Goal: Information Seeking & Learning: Learn about a topic

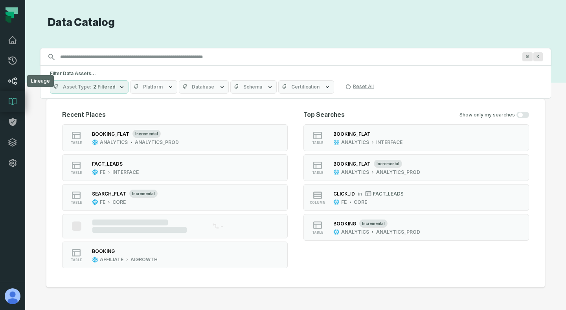
click at [15, 88] on link "Lineage" at bounding box center [12, 81] width 25 height 20
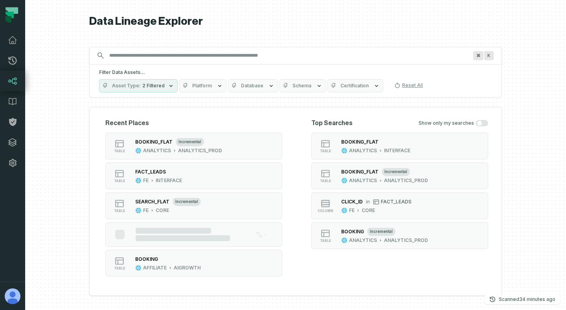
click at [158, 86] on span "2 Filtered" at bounding box center [153, 85] width 22 height 6
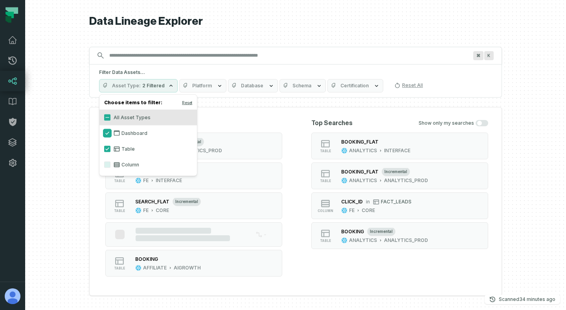
click at [107, 134] on button "Dashboard" at bounding box center [107, 133] width 6 height 6
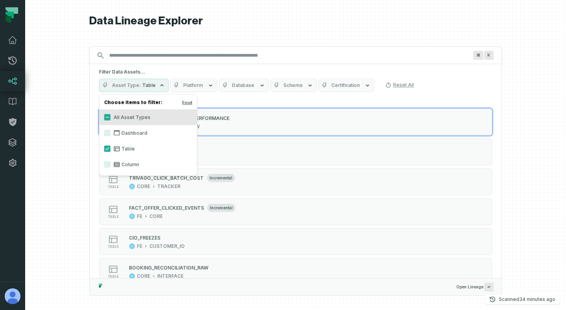
click at [244, 67] on div "Filter Data Assets... Asset Type Table Platform Database Schema Certification R…" at bounding box center [296, 80] width 412 height 33
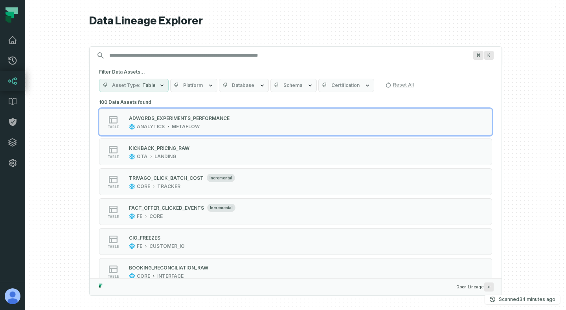
click at [244, 86] on span "Database" at bounding box center [243, 85] width 22 height 6
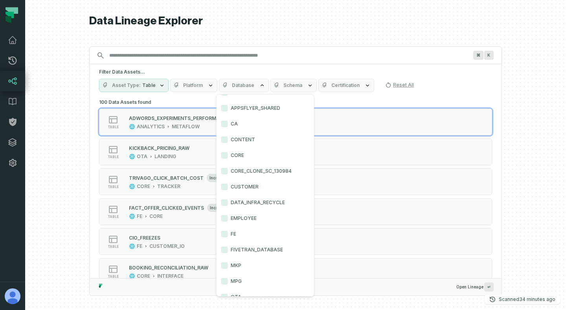
scroll to position [91, 0]
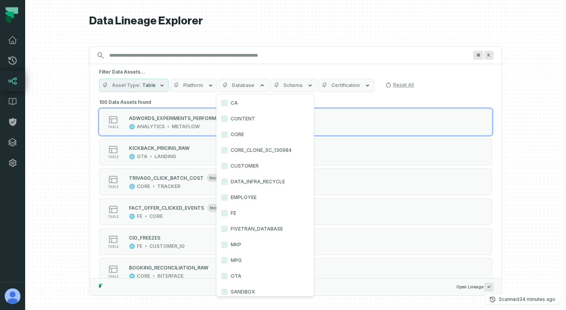
click at [234, 213] on label "FE" at bounding box center [264, 213] width 97 height 16
click at [227, 213] on button "FE" at bounding box center [224, 213] width 6 height 6
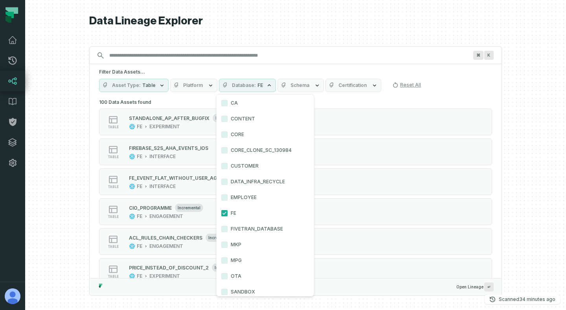
click at [304, 86] on span "Schema" at bounding box center [299, 85] width 19 height 6
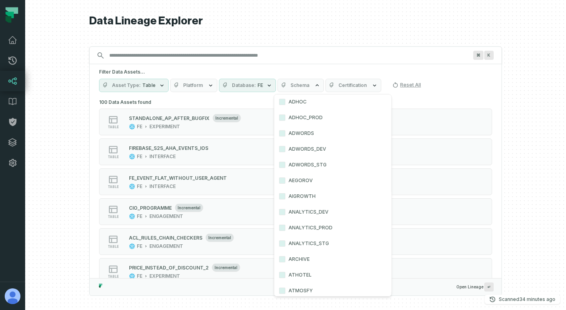
scroll to position [200, 0]
click at [304, 85] on span "Schema" at bounding box center [299, 85] width 19 height 6
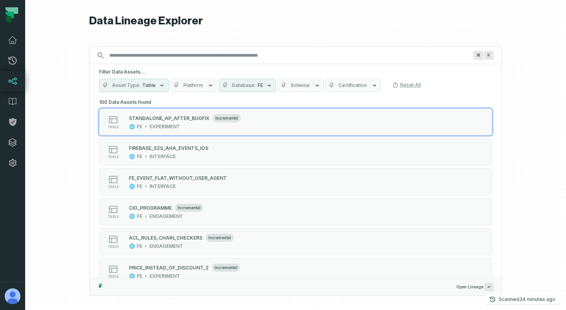
click at [309, 82] on button "Schema" at bounding box center [300, 85] width 46 height 13
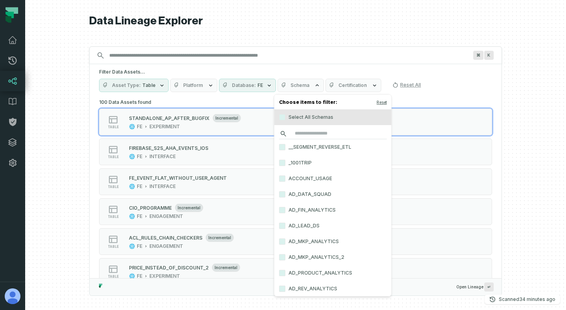
click at [312, 133] on input "search" at bounding box center [333, 133] width 108 height 11
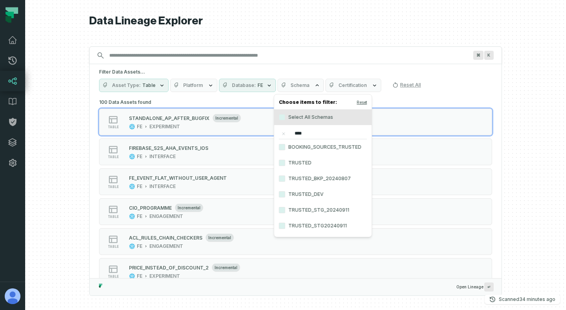
type input "****"
click at [302, 160] on label "TRUSTED" at bounding box center [322, 163] width 97 height 16
click at [285, 160] on button "TRUSTED" at bounding box center [282, 162] width 6 height 6
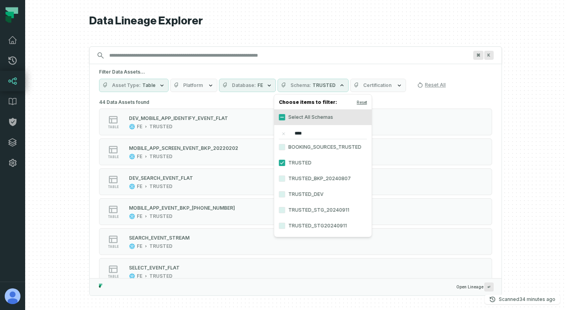
click at [318, 39] on div "Data Lineage Explorer Search for assets across the organization ⌘ K Filter Data…" at bounding box center [295, 155] width 412 height 310
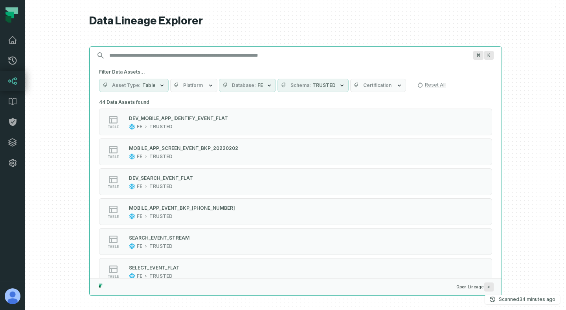
click at [309, 51] on input "Discovery Provider cmdk menu" at bounding box center [288, 55] width 368 height 13
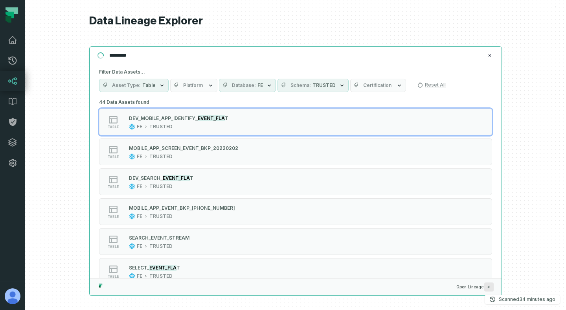
type input "**********"
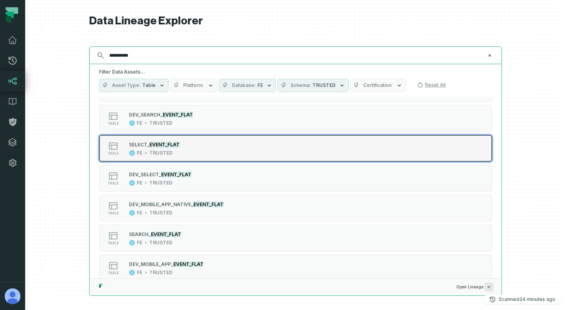
scroll to position [36, 0]
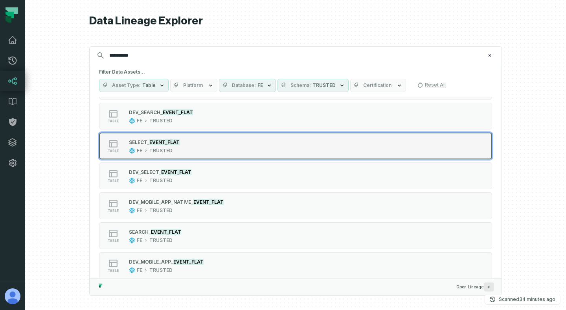
click at [287, 143] on div "table SELE CT_ EVENT_FLAT FE TRUSTED" at bounding box center [199, 146] width 196 height 16
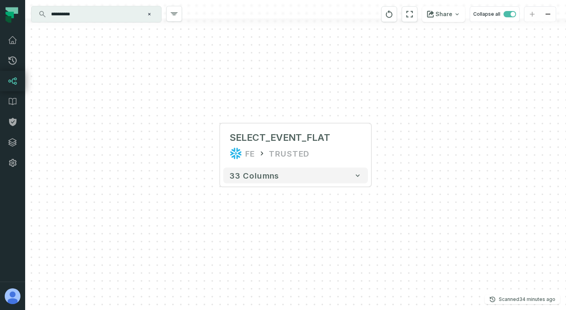
click at [116, 18] on input "**********" at bounding box center [95, 14] width 98 height 13
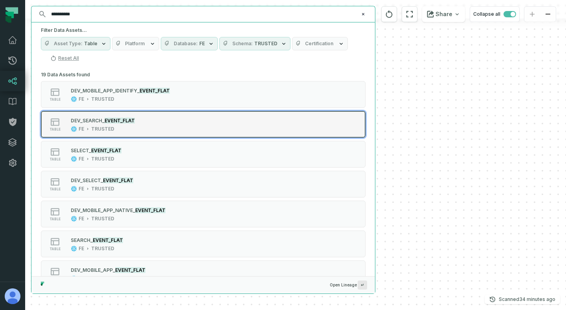
scroll to position [1, 0]
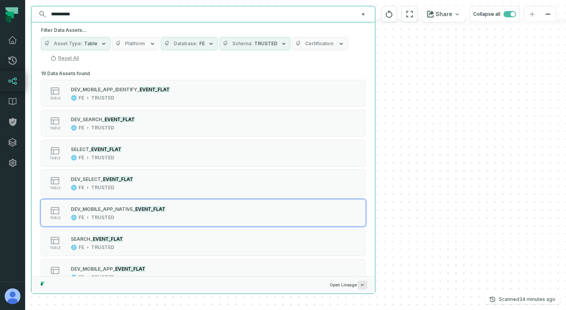
click at [418, 210] on div "+ SELECT_EVENT_FLAT FE TRUSTED + 33 columns" at bounding box center [295, 155] width 541 height 310
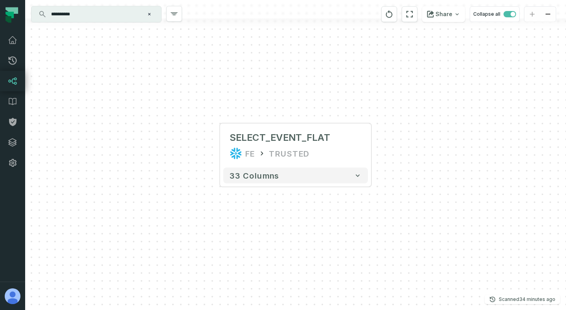
click at [125, 15] on input "**********" at bounding box center [95, 14] width 98 height 13
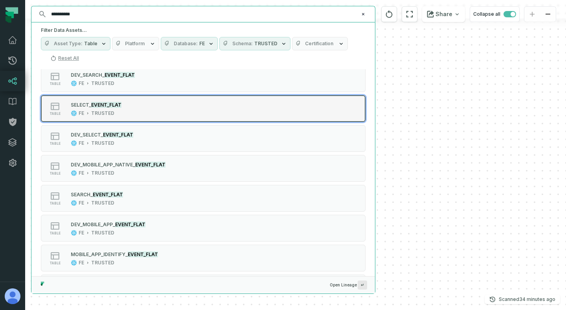
scroll to position [56, 0]
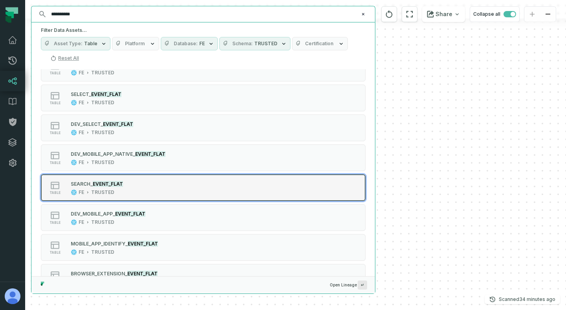
click at [129, 188] on div "table SEAR CH_ EVENT_FLAT FE TRUSTED" at bounding box center [140, 188] width 196 height 16
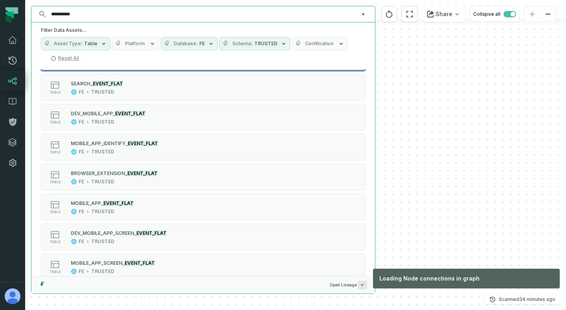
scroll to position [158, 0]
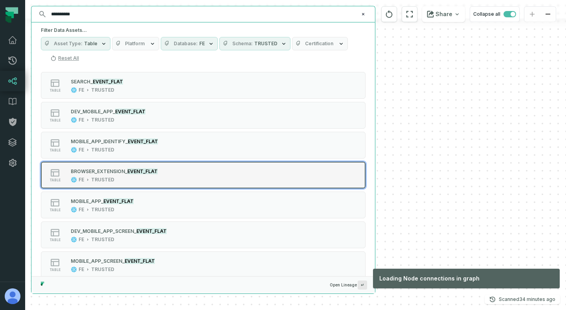
click at [143, 170] on mark "EVENT_FLAT" at bounding box center [142, 171] width 30 height 6
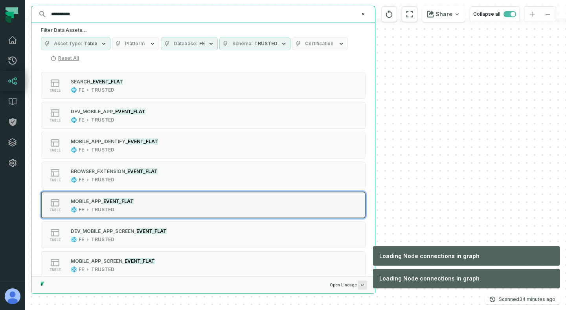
click at [141, 201] on div "table MOBILE_A PP_ EVENT_FLAT FE TRUSTED" at bounding box center [140, 205] width 196 height 16
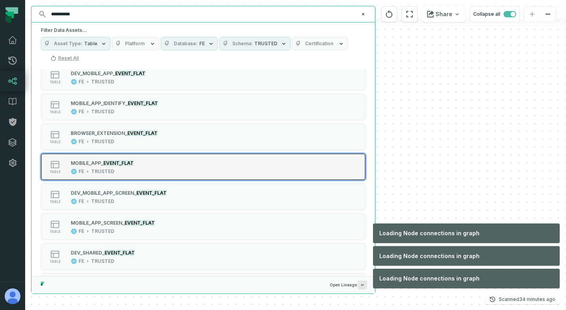
scroll to position [198, 0]
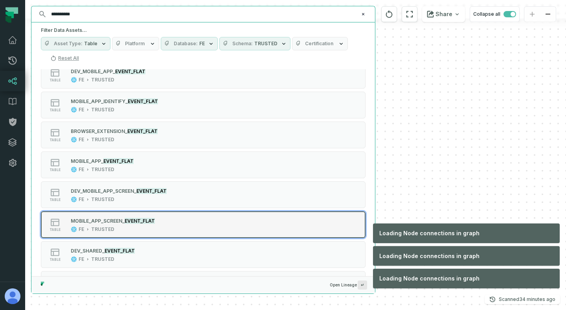
click at [140, 224] on div "MOBILE_APP_SCRE EN_ EVENT_FLAT" at bounding box center [113, 220] width 84 height 8
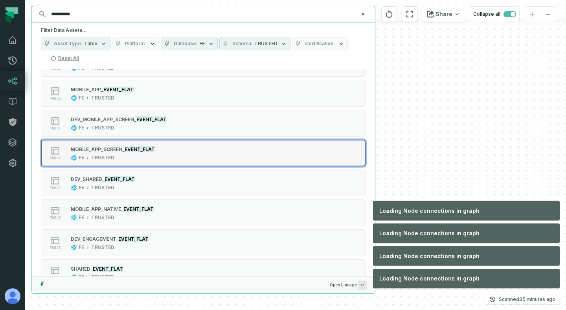
scroll to position [271, 0]
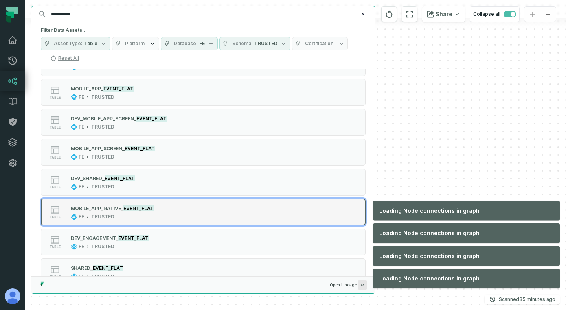
click at [149, 214] on div "FE TRUSTED" at bounding box center [112, 216] width 83 height 6
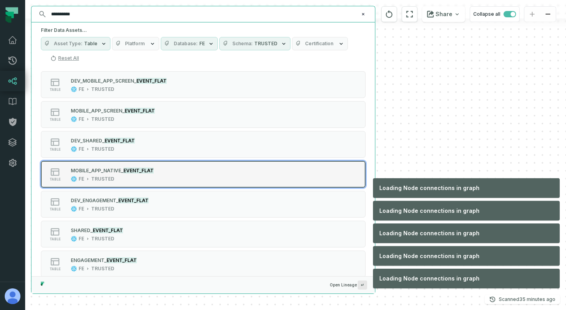
scroll to position [320, 0]
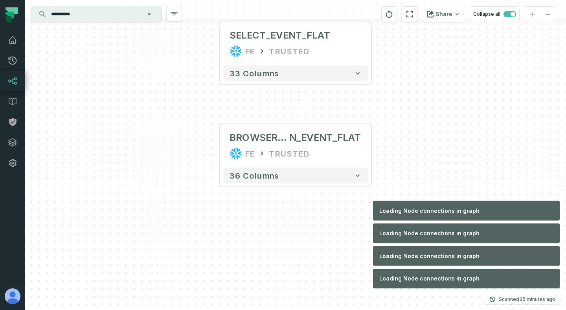
click at [111, 8] on input "**********" at bounding box center [95, 14] width 98 height 13
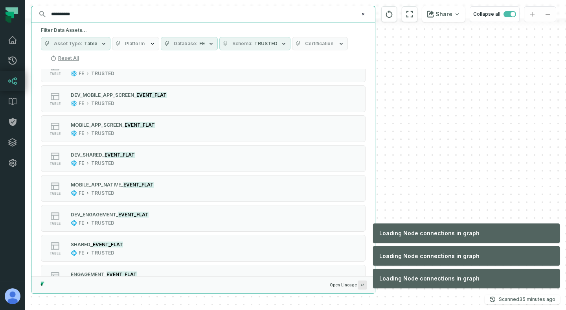
scroll to position [295, 0]
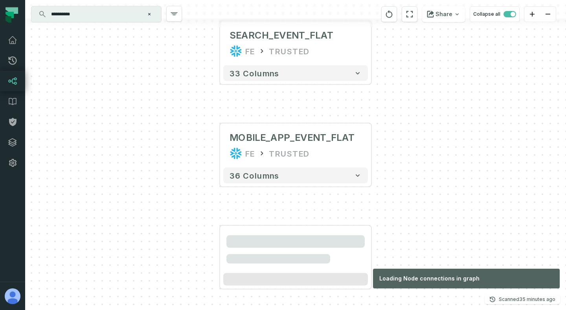
click at [97, 20] on input "**********" at bounding box center [95, 14] width 98 height 13
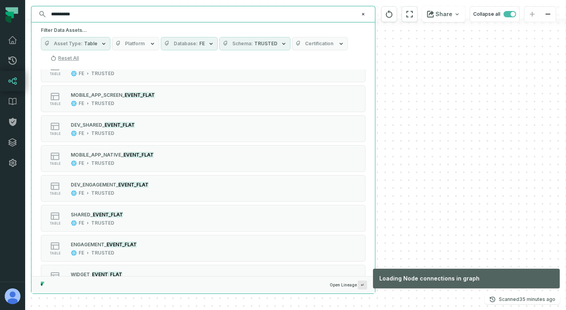
scroll to position [344, 0]
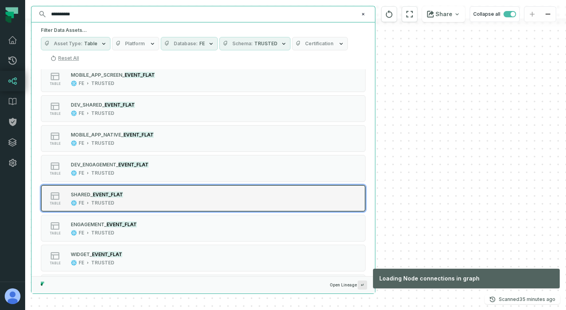
click at [136, 195] on div "table SHAR ED_ EVENT_FLAT FE TRUSTED" at bounding box center [140, 198] width 196 height 16
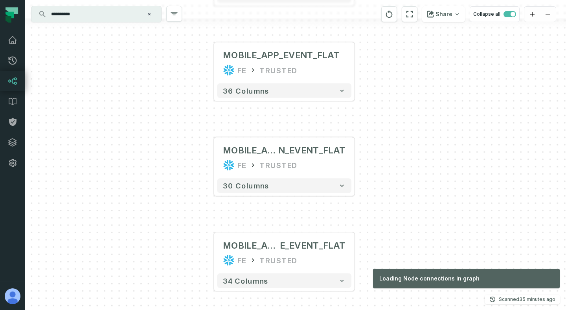
click at [111, 16] on input "**********" at bounding box center [95, 14] width 98 height 13
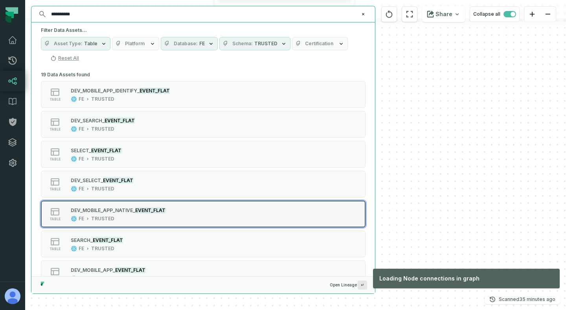
scroll to position [379, 0]
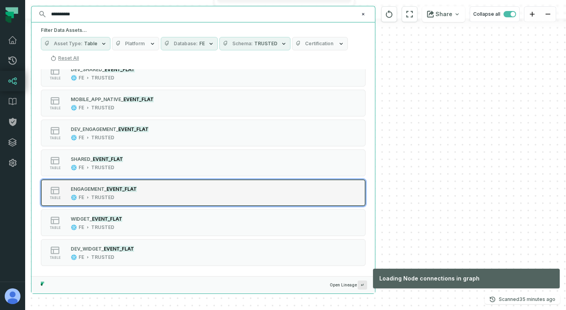
click at [152, 202] on button "table ENGAGEME NT_ EVENT_FLAT FE TRUSTED" at bounding box center [203, 192] width 324 height 27
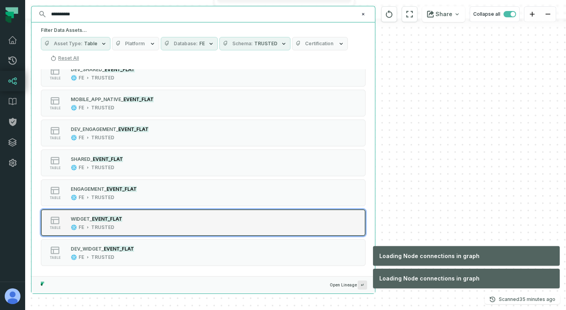
click at [148, 233] on button "table WIDG ET_ EVENT_FLAT FE TRUSTED" at bounding box center [203, 222] width 324 height 27
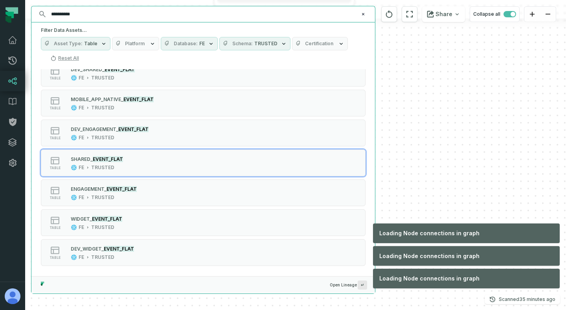
click at [409, 149] on div "+ SELECT_EVENT_FLAT FE TRUSTED + 33 columns + BROWSER_EXTENSIO N_EVENT_FLAT FE …" at bounding box center [295, 155] width 541 height 310
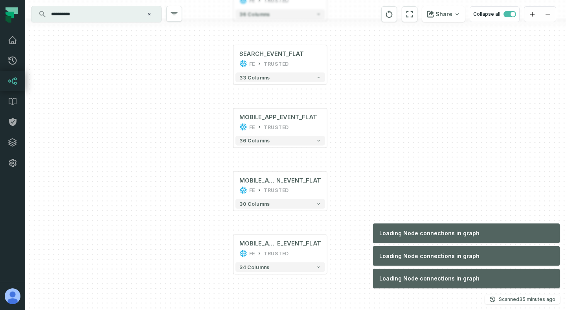
drag, startPoint x: 401, startPoint y: 169, endPoint x: 350, endPoint y: 212, distance: 66.9
click at [352, 202] on div "+ SELECT_EVENT_FLAT FE TRUSTED + 33 columns + BROWSER_EXTENSIO N_EVENT_FLAT FE …" at bounding box center [295, 155] width 541 height 310
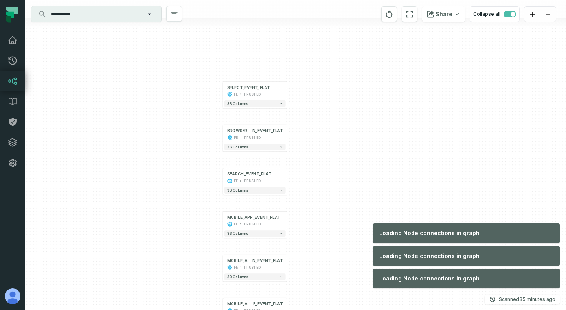
drag, startPoint x: 390, startPoint y: 137, endPoint x: 335, endPoint y: 214, distance: 94.4
click at [335, 214] on div "+ SELECT_EVENT_FLAT FE TRUSTED + 33 columns + BROWSER_EXTENSIO N_EVENT_FLAT FE …" at bounding box center [295, 155] width 541 height 310
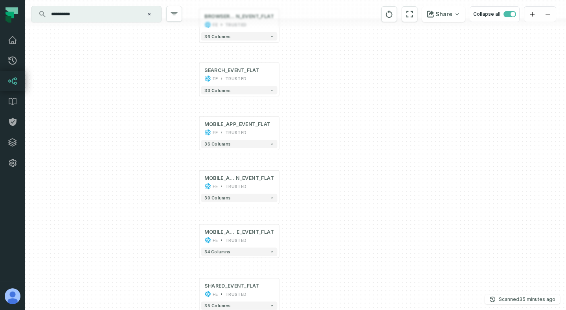
drag, startPoint x: 415, startPoint y: 103, endPoint x: 310, endPoint y: 309, distance: 231.5
click at [310, 309] on div "+ SELECT_EVENT_FLAT FE TRUSTED + 33 columns + BROWSER_EXTENSIO N_EVENT_FLAT FE …" at bounding box center [295, 155] width 541 height 310
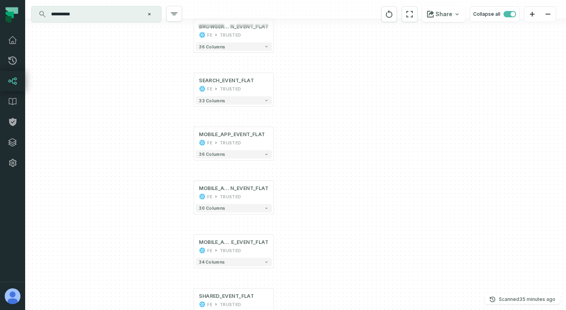
drag, startPoint x: 310, startPoint y: 156, endPoint x: 293, endPoint y: 224, distance: 70.0
click at [293, 224] on div "+ SELECT_EVENT_FLAT FE TRUSTED + 33 columns + BROWSER_EXTENSIO N_EVENT_FLAT FE …" at bounding box center [295, 155] width 541 height 310
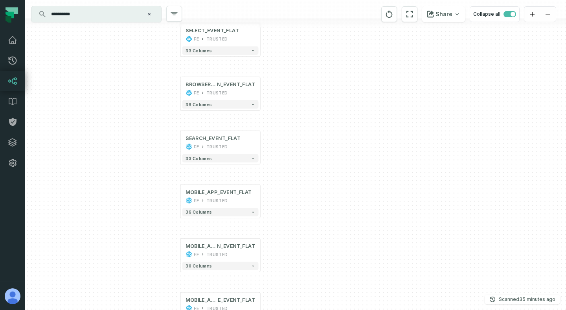
click at [293, 224] on div "+ SELECT_EVENT_FLAT FE TRUSTED + 33 columns + BROWSER_EXTENSIO N_EVENT_FLAT FE …" at bounding box center [295, 155] width 541 height 310
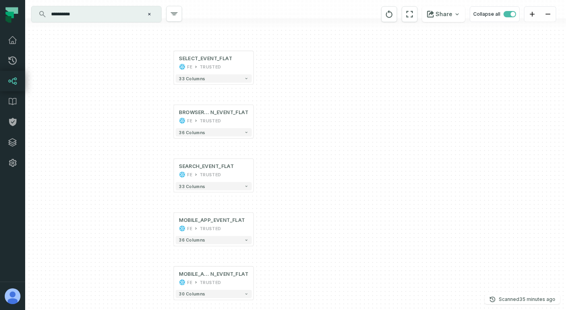
drag, startPoint x: 293, startPoint y: 224, endPoint x: 283, endPoint y: 257, distance: 34.1
click at [283, 257] on div "+ SELECT_EVENT_FLAT FE TRUSTED + 33 columns + BROWSER_EXTENSIO N_EVENT_FLAT FE …" at bounding box center [295, 155] width 541 height 310
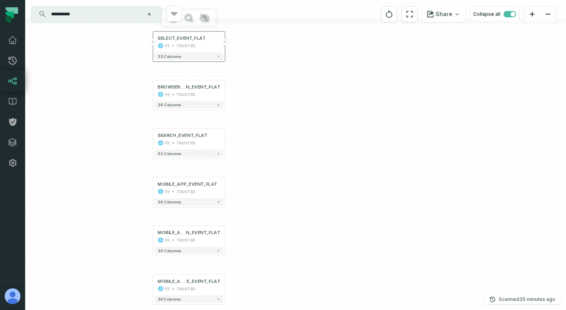
click at [226, 40] on button "+" at bounding box center [225, 41] width 7 height 7
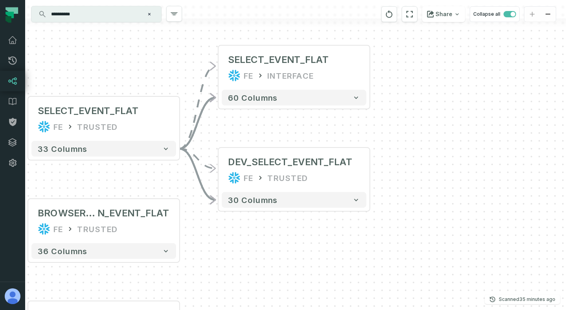
drag, startPoint x: 432, startPoint y: 149, endPoint x: 431, endPoint y: 104, distance: 45.6
click at [431, 104] on div "+ SELECT_EVENT_FLAT FE INTERFACE + 60 columns - DEV_SELECT_EVENT_FLAT FE TRUSTE…" at bounding box center [295, 155] width 541 height 310
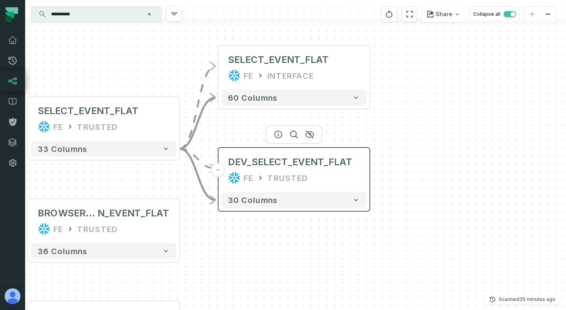
click at [220, 173] on button "-" at bounding box center [218, 170] width 14 height 14
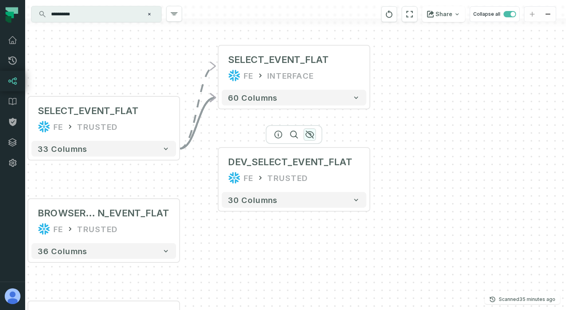
click at [311, 132] on icon "button" at bounding box center [310, 134] width 8 height 7
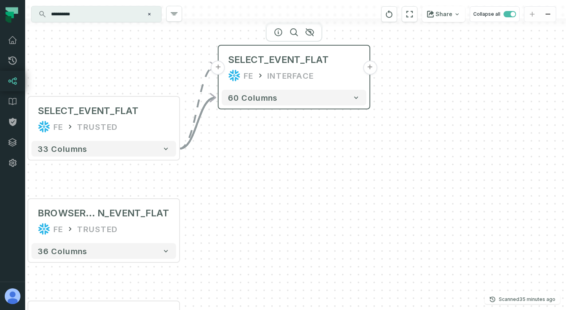
click at [371, 69] on button "+" at bounding box center [370, 67] width 14 height 14
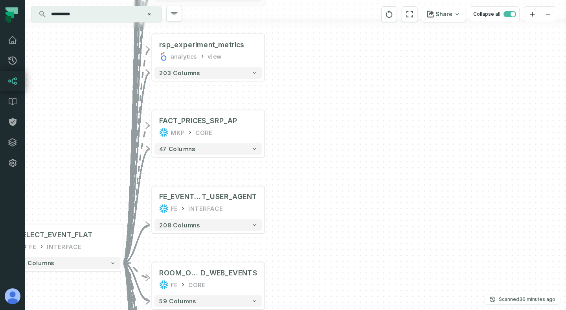
click at [339, 145] on div "+ FHT_FUNNEL_ USER_ACTIONS FE SELECT_SQD + 78 columns + OFFER_CLICKE D_WEB_EVEN…" at bounding box center [295, 155] width 541 height 310
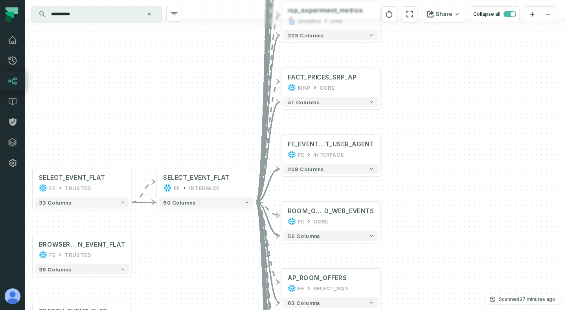
drag, startPoint x: 338, startPoint y: 106, endPoint x: 445, endPoint y: 59, distance: 116.6
click at [445, 59] on div "+ FHT_FUNNEL_ USER_ACTIONS FE SELECT_SQD + 78 columns + OFFER_CLICKE D_WEB_EVEN…" at bounding box center [295, 155] width 541 height 310
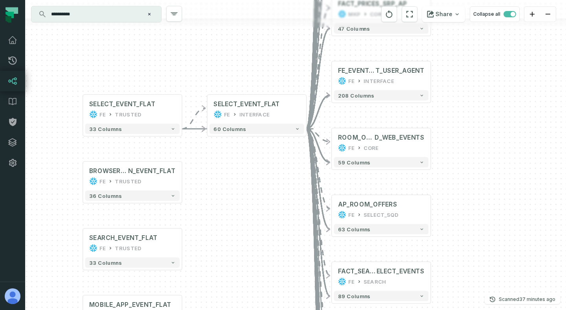
drag, startPoint x: 178, startPoint y: 250, endPoint x: 229, endPoint y: 177, distance: 89.0
click at [229, 177] on div "+ FHT_FUNNEL_ USER_ACTIONS FE SELECT_SQD + 78 columns + OFFER_CLICKE D_WEB_EVEN…" at bounding box center [295, 155] width 541 height 310
click at [307, 109] on button "-" at bounding box center [306, 108] width 9 height 9
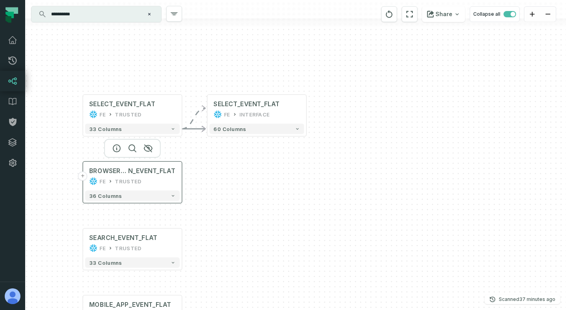
click at [181, 181] on header "+ BROWSER_EXTENSIO N_EVENT_FLAT FE TRUSTED" at bounding box center [132, 174] width 99 height 27
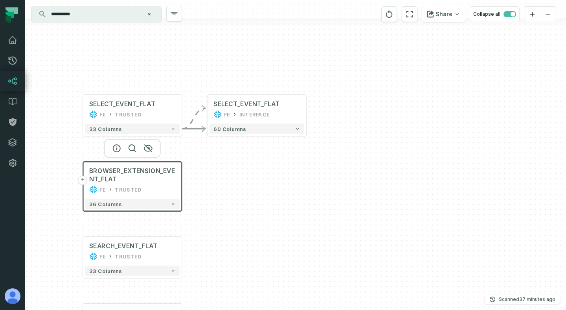
click at [172, 192] on div "FE TRUSTED" at bounding box center [132, 189] width 86 height 8
click at [172, 185] on div "BROWSER_EXTENSION_EVENT_FLAT FE TRUSTED" at bounding box center [132, 179] width 95 height 33
click at [183, 252] on button "+" at bounding box center [181, 250] width 9 height 9
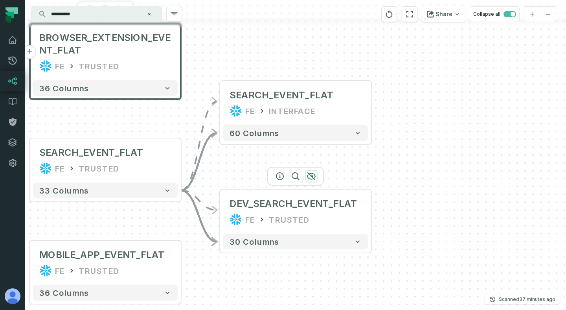
click at [306, 176] on icon "button" at bounding box center [310, 175] width 9 height 9
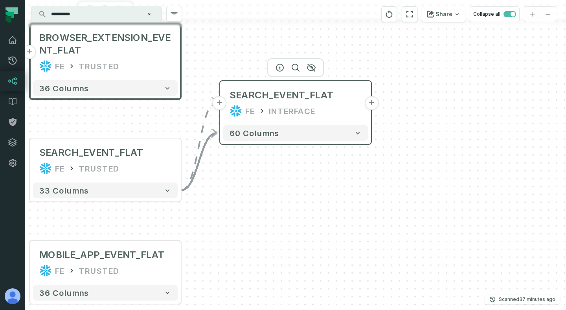
click at [374, 105] on button "+" at bounding box center [371, 103] width 14 height 14
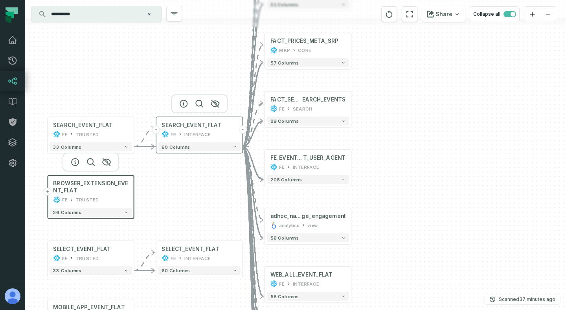
click at [243, 130] on button "-" at bounding box center [242, 129] width 8 height 8
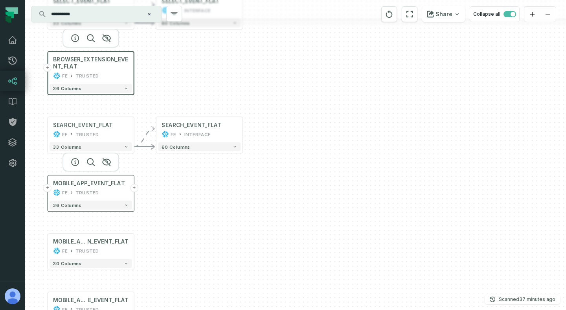
click at [137, 189] on button "+" at bounding box center [134, 188] width 8 height 8
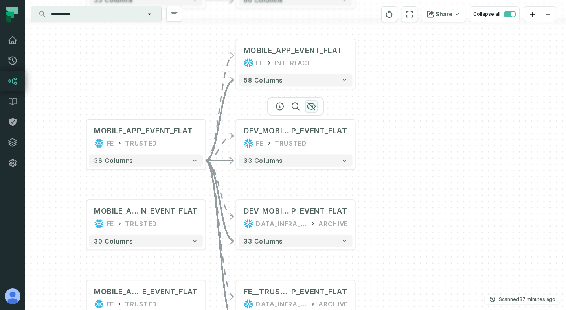
click at [314, 106] on icon "button" at bounding box center [310, 105] width 9 height 9
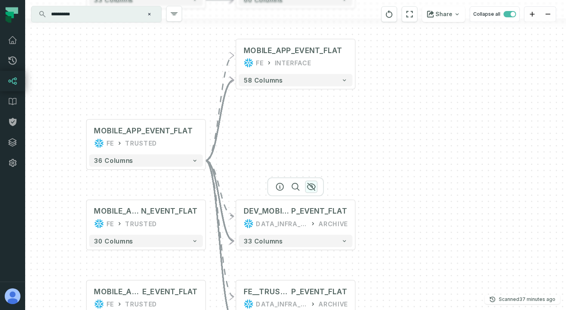
click at [312, 185] on icon "button" at bounding box center [311, 186] width 8 height 7
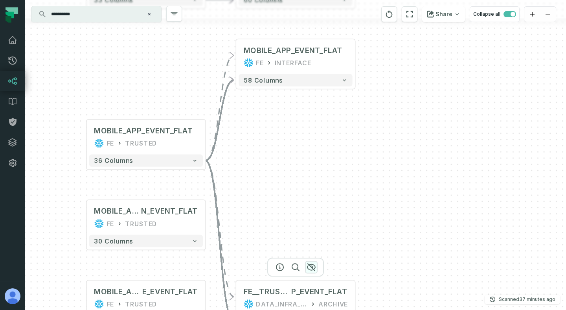
click at [310, 269] on icon "button" at bounding box center [310, 266] width 9 height 9
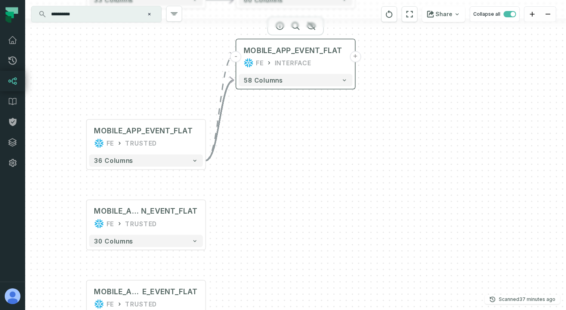
click at [355, 56] on button "+" at bounding box center [355, 56] width 11 height 11
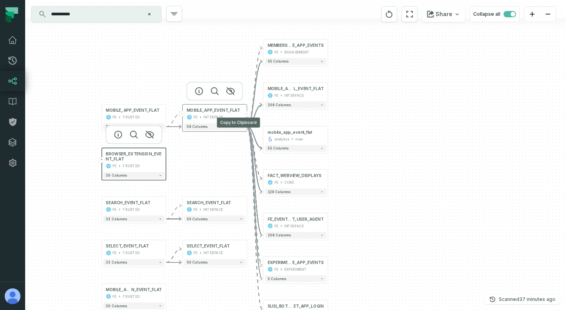
click at [248, 114] on button "-" at bounding box center [247, 114] width 6 height 6
